Goal: Task Accomplishment & Management: Manage account settings

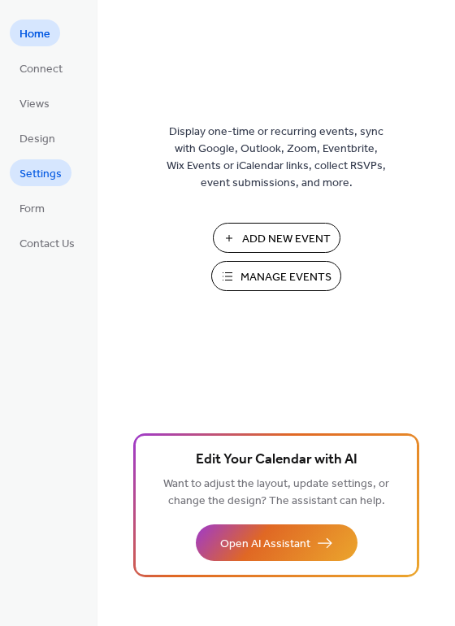
click at [54, 175] on span "Settings" at bounding box center [40, 174] width 42 height 17
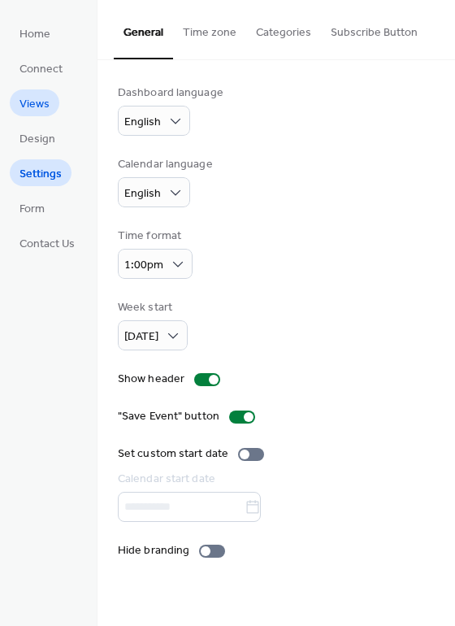
click at [39, 98] on span "Views" at bounding box center [34, 104] width 30 height 17
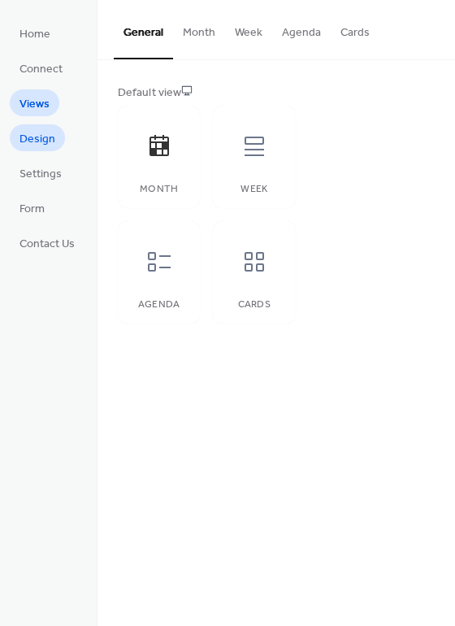
click at [38, 146] on span "Design" at bounding box center [37, 139] width 36 height 17
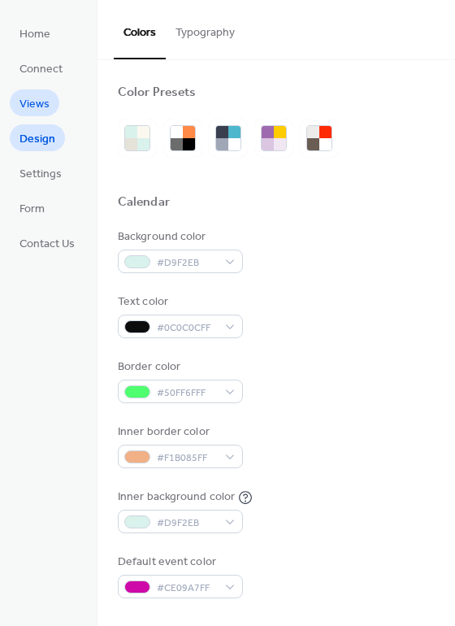
click at [34, 92] on link "Views" at bounding box center [35, 102] width 50 height 27
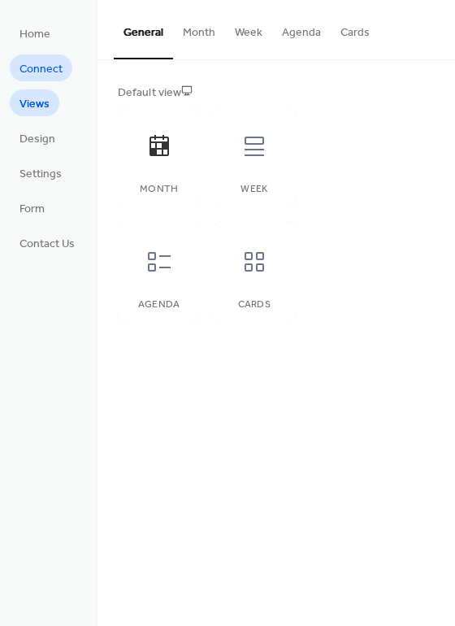
click at [43, 74] on span "Connect" at bounding box center [40, 69] width 43 height 17
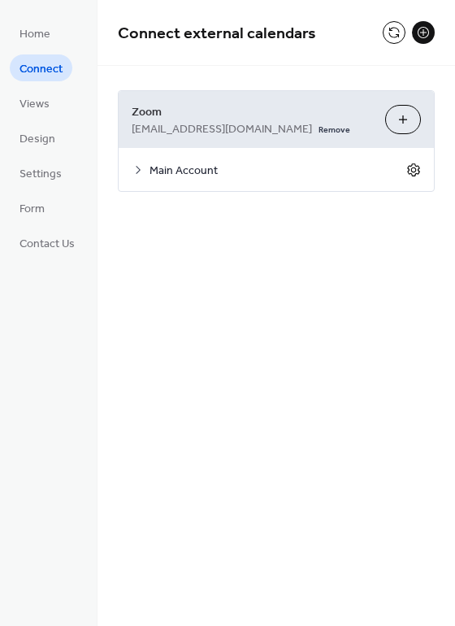
click at [414, 171] on icon at bounding box center [413, 169] width 15 height 15
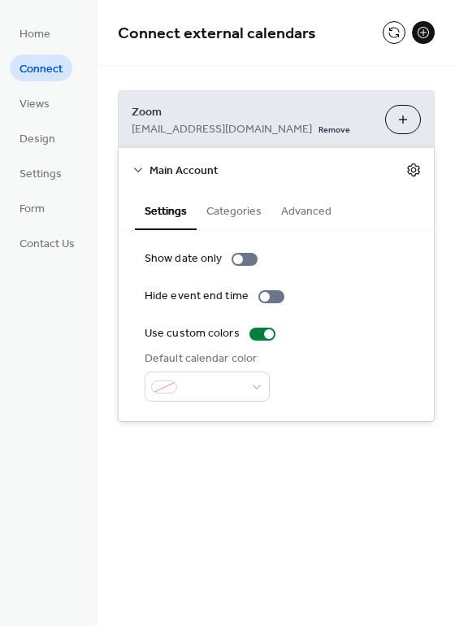
click at [414, 171] on icon at bounding box center [413, 169] width 15 height 15
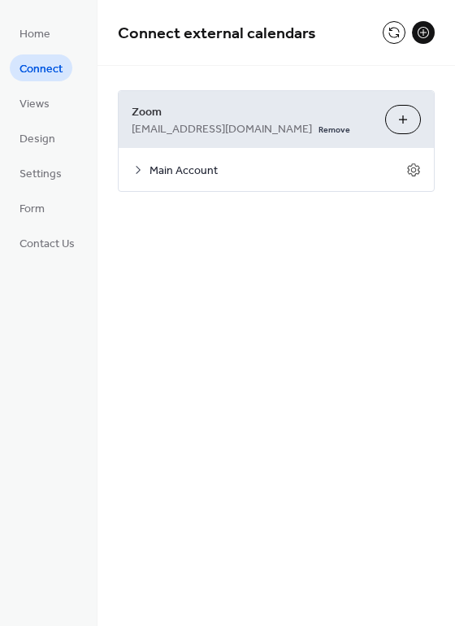
click at [318, 129] on link "Remove" at bounding box center [334, 127] width 32 height 17
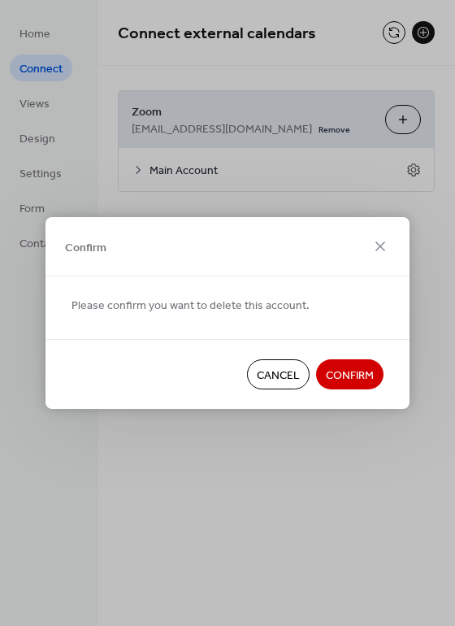
click at [356, 372] on span "Confirm" at bounding box center [350, 375] width 48 height 17
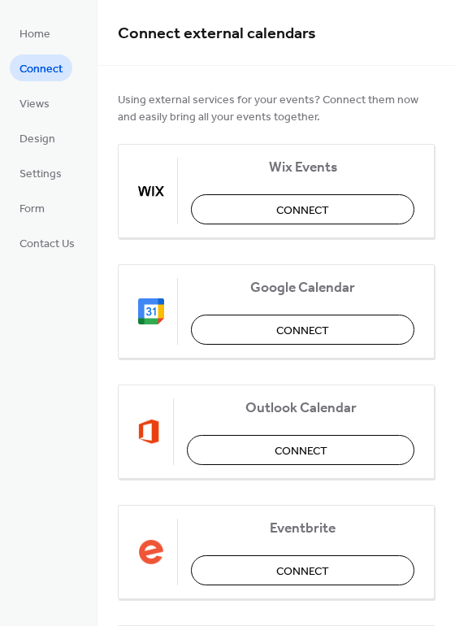
scroll to position [262, 0]
